Goal: Find specific page/section: Find specific page/section

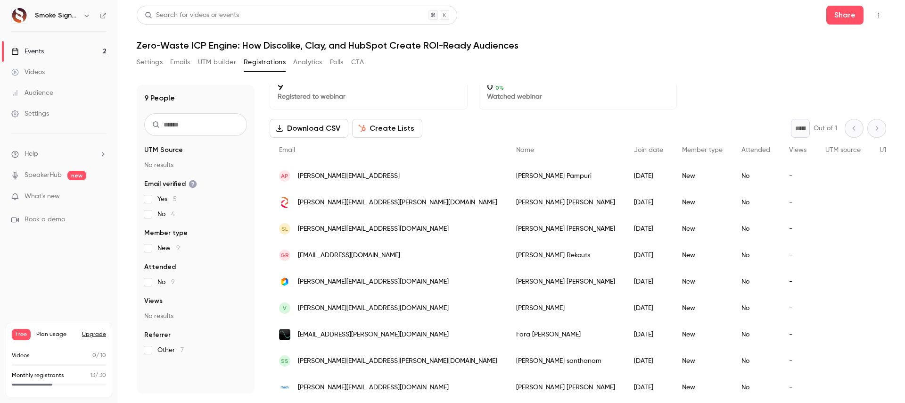
scroll to position [19, 0]
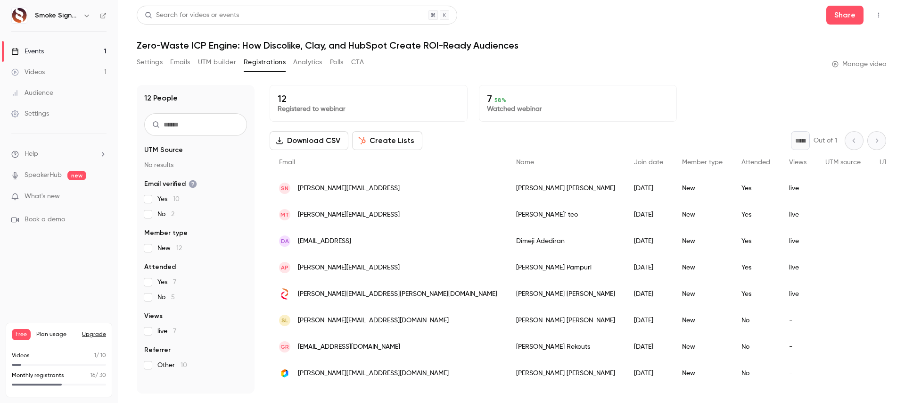
click at [175, 64] on button "Emails" at bounding box center [180, 62] width 20 height 15
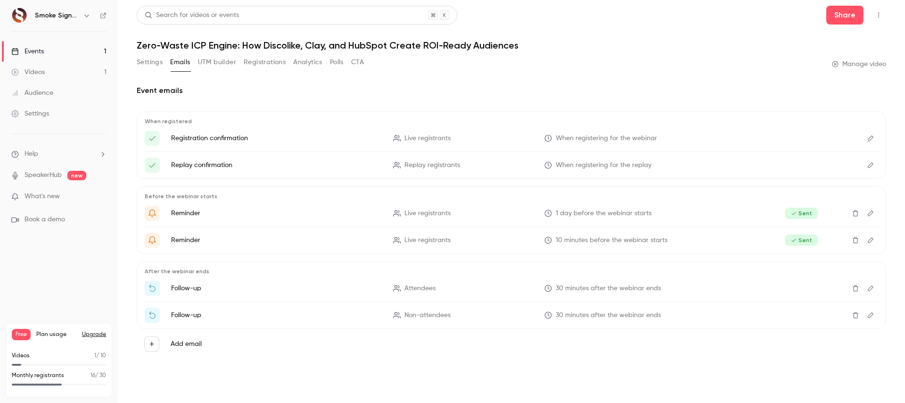
click at [869, 315] on icon "Edit" at bounding box center [871, 315] width 8 height 7
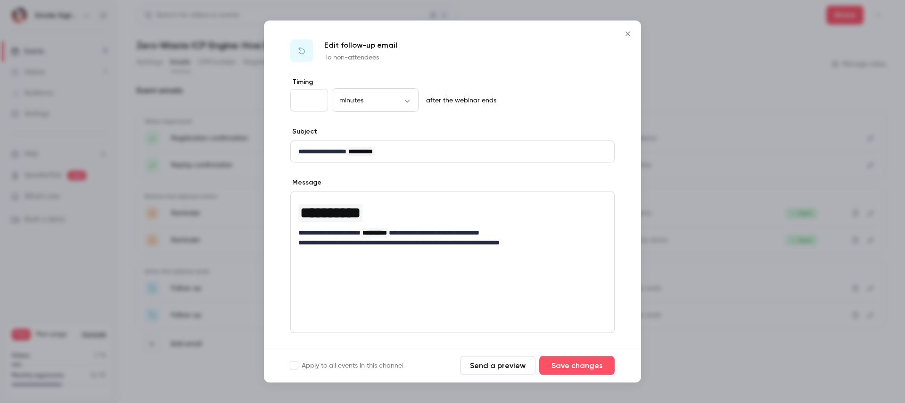
click at [630, 34] on icon "Close" at bounding box center [627, 34] width 11 height 8
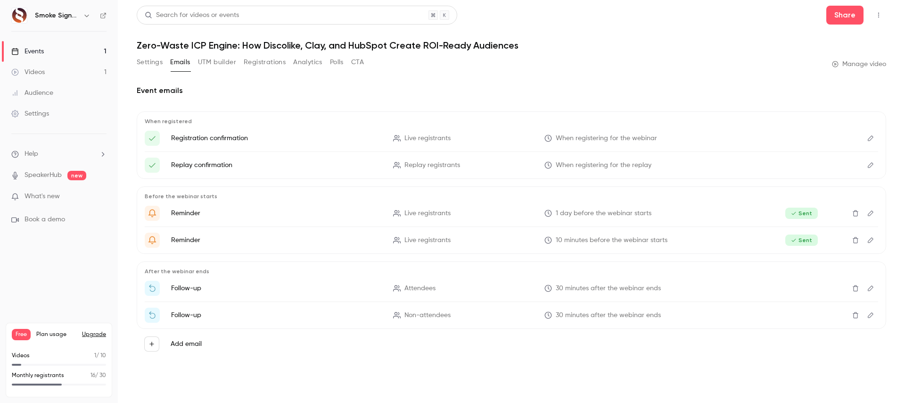
click at [35, 176] on link "SpeakerHub" at bounding box center [43, 175] width 37 height 10
